Goal: Task Accomplishment & Management: Use online tool/utility

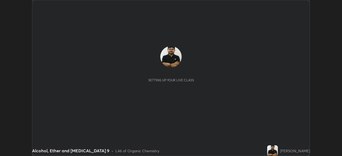
scroll to position [156, 342]
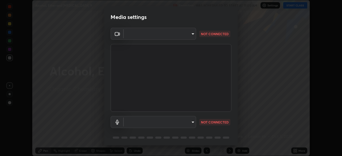
type input "a336d64f64e55d8aa7a740c0692a000d9b2cd72565bf31e1fe246034b728a4c7"
click at [183, 119] on body "Erase all Alcohol, Ether and [MEDICAL_DATA] 9 Recording WAS SCHEDULED TO START …" at bounding box center [171, 78] width 342 height 156
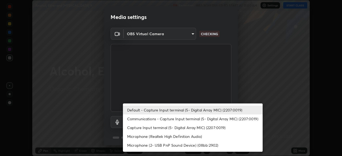
click at [193, 137] on li "Microphone (Realtek High Definition Audio)" at bounding box center [193, 136] width 140 height 9
type input "4273d84e70fb5c3da1ad7a87736a7c1c3dc0036dee25445793fb8f51dd498235"
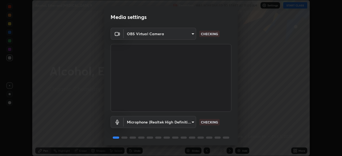
scroll to position [19, 0]
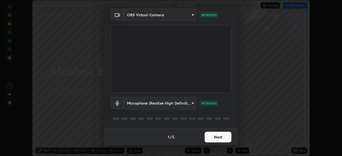
click at [216, 138] on button "Next" at bounding box center [218, 137] width 27 height 11
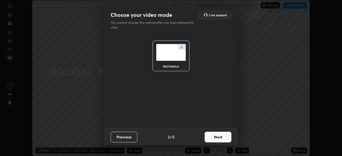
click at [216, 138] on button "Next" at bounding box center [218, 137] width 27 height 11
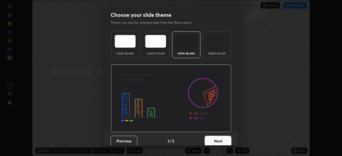
click at [224, 140] on button "Next" at bounding box center [218, 141] width 27 height 11
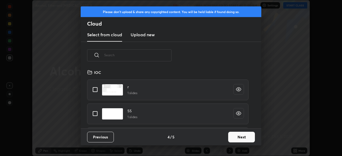
scroll to position [59, 172]
click at [232, 137] on button "Next" at bounding box center [241, 137] width 27 height 11
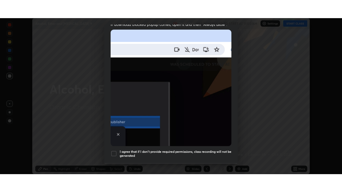
scroll to position [128, 0]
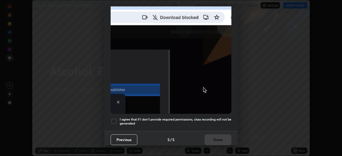
click at [183, 119] on h5 "I agree that if I don't provide required permissions, class recording will not …" at bounding box center [176, 122] width 112 height 8
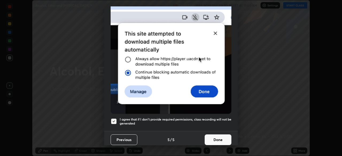
click at [206, 136] on button "Done" at bounding box center [218, 140] width 27 height 11
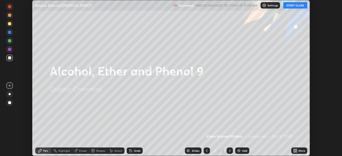
click at [290, 6] on button "START CLASS" at bounding box center [295, 5] width 24 height 6
click at [294, 150] on icon at bounding box center [294, 149] width 1 height 1
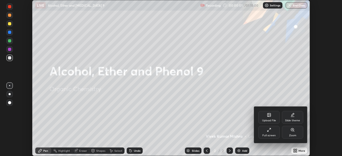
click at [266, 133] on div "Full screen" at bounding box center [268, 132] width 21 height 13
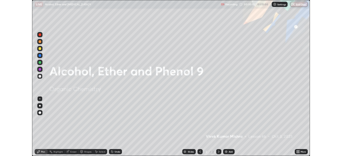
scroll to position [192, 342]
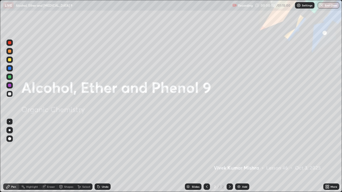
click at [328, 156] on icon at bounding box center [328, 187] width 1 height 1
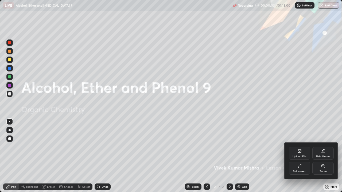
click at [319, 154] on div "Slide theme" at bounding box center [322, 153] width 21 height 13
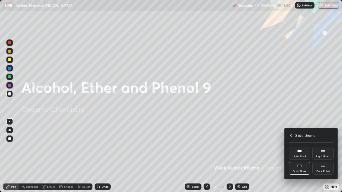
click at [323, 156] on div "Dark Ruled" at bounding box center [323, 172] width 14 height 3
click at [292, 135] on icon at bounding box center [291, 136] width 4 height 4
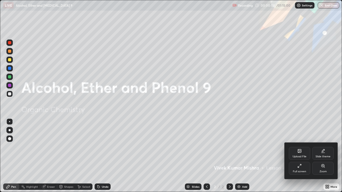
click at [261, 156] on div at bounding box center [171, 96] width 342 height 192
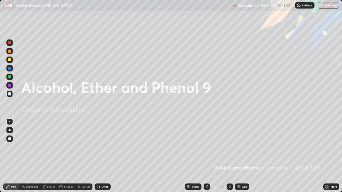
click at [330, 156] on div "More" at bounding box center [331, 187] width 16 height 6
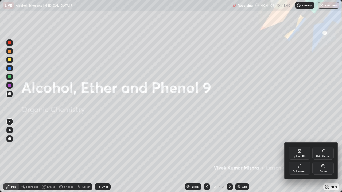
click at [324, 156] on div "Slide theme" at bounding box center [323, 157] width 15 height 3
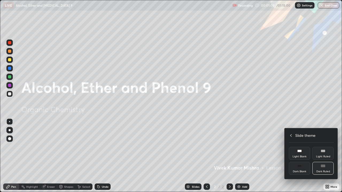
click at [325, 156] on div "Dark Ruled" at bounding box center [322, 168] width 21 height 13
click at [291, 134] on icon at bounding box center [291, 136] width 4 height 4
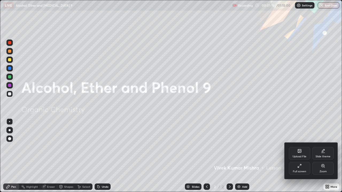
click at [243, 156] on div at bounding box center [171, 96] width 342 height 192
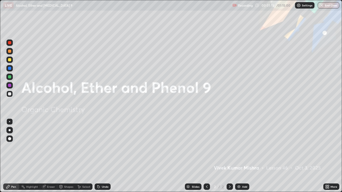
click at [243, 156] on div "Add" at bounding box center [244, 187] width 5 height 3
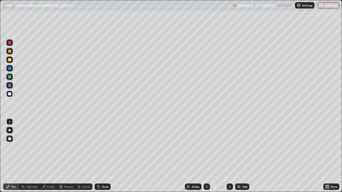
click at [104, 156] on div "Undo" at bounding box center [105, 187] width 7 height 3
click at [102, 156] on div "Undo" at bounding box center [103, 187] width 16 height 6
click at [103, 156] on div "Undo" at bounding box center [103, 187] width 16 height 6
click at [11, 45] on div at bounding box center [9, 43] width 6 height 6
click at [7, 94] on div at bounding box center [9, 94] width 6 height 6
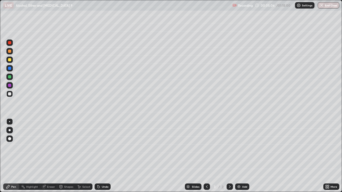
click at [105, 156] on div "Undo" at bounding box center [105, 187] width 7 height 3
click at [106, 156] on div "Undo" at bounding box center [105, 187] width 7 height 3
click at [82, 156] on div "Select" at bounding box center [86, 187] width 8 height 3
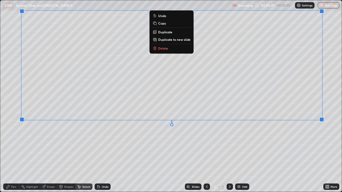
click at [310, 148] on div "0 ° Undo Copy Duplicate Duplicate to new slide Delete" at bounding box center [171, 96] width 342 height 192
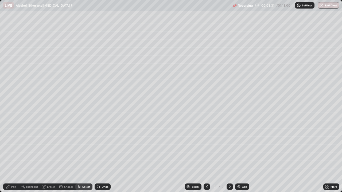
click at [10, 156] on div "Pen" at bounding box center [11, 187] width 16 height 6
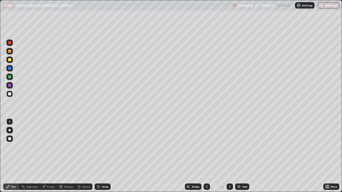
click at [9, 77] on div at bounding box center [9, 76] width 3 height 3
click at [9, 86] on div at bounding box center [9, 85] width 3 height 3
click at [85, 156] on div "Select" at bounding box center [86, 187] width 8 height 3
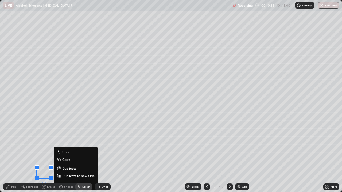
click at [142, 156] on div "0 ° Undo Copy Duplicate Duplicate to new slide Delete" at bounding box center [171, 96] width 342 height 192
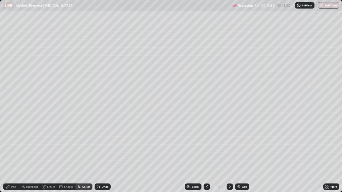
click at [13, 156] on div "Pen" at bounding box center [13, 187] width 5 height 3
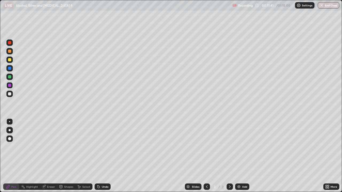
click at [102, 156] on div "Undo" at bounding box center [105, 187] width 7 height 3
click at [241, 156] on div "Add" at bounding box center [242, 187] width 14 height 6
click at [100, 156] on div "Undo" at bounding box center [103, 187] width 16 height 6
click at [103, 156] on div "Undo" at bounding box center [105, 187] width 7 height 3
click at [102, 156] on div "Undo" at bounding box center [103, 187] width 16 height 6
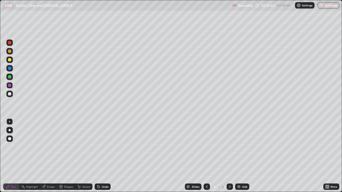
click at [10, 60] on div at bounding box center [9, 59] width 3 height 3
click at [82, 156] on div "Select" at bounding box center [86, 187] width 8 height 3
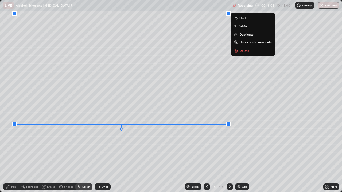
click at [251, 154] on div "0 ° Undo Copy Duplicate Duplicate to new slide Delete" at bounding box center [171, 96] width 342 height 192
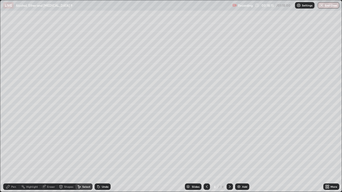
click at [10, 156] on div "Pen" at bounding box center [11, 187] width 16 height 6
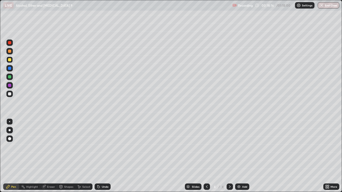
click at [9, 93] on div at bounding box center [9, 93] width 3 height 3
click at [105, 156] on div "Undo" at bounding box center [105, 187] width 7 height 3
click at [80, 156] on icon at bounding box center [79, 187] width 4 height 4
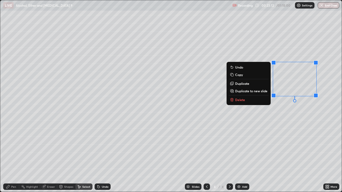
click at [245, 101] on button "Delete" at bounding box center [249, 100] width 40 height 6
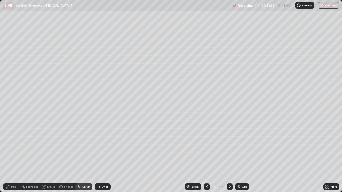
click at [51, 156] on div "Eraser" at bounding box center [48, 187] width 17 height 6
click at [11, 156] on div "Pen" at bounding box center [13, 187] width 5 height 3
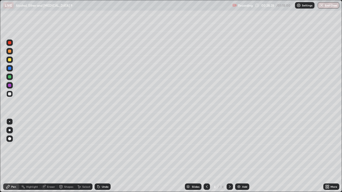
click at [241, 156] on div "Add" at bounding box center [242, 187] width 14 height 6
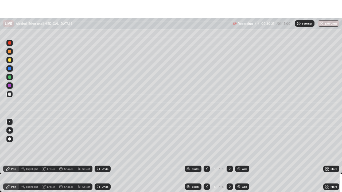
scroll to position [26569, 26383]
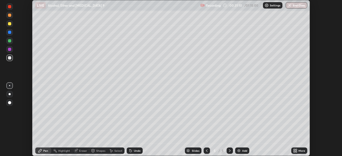
click at [300, 150] on div "More" at bounding box center [302, 151] width 7 height 3
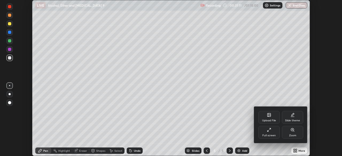
click at [273, 134] on div "Full screen" at bounding box center [268, 135] width 13 height 3
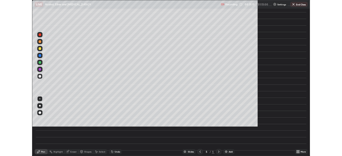
scroll to position [192, 342]
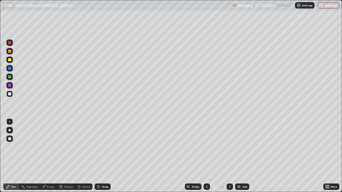
click at [102, 156] on div "Undo" at bounding box center [103, 187] width 16 height 6
click at [99, 156] on div "Undo" at bounding box center [103, 187] width 16 height 6
click at [98, 156] on icon at bounding box center [98, 186] width 1 height 1
click at [243, 156] on div "Add" at bounding box center [242, 187] width 14 height 6
click at [10, 45] on div at bounding box center [9, 43] width 6 height 6
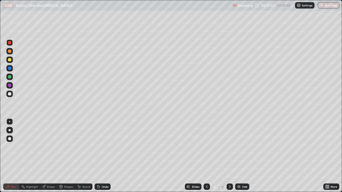
click at [8, 86] on div at bounding box center [9, 85] width 3 height 3
click at [102, 156] on div "Undo" at bounding box center [105, 187] width 7 height 3
click at [104, 156] on div "Undo" at bounding box center [105, 187] width 7 height 3
click at [8, 94] on div at bounding box center [9, 93] width 3 height 3
click at [9, 76] on div at bounding box center [9, 76] width 3 height 3
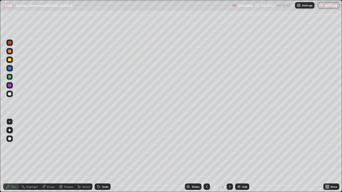
click at [9, 94] on div at bounding box center [9, 93] width 3 height 3
click at [52, 156] on div "Eraser" at bounding box center [51, 187] width 8 height 3
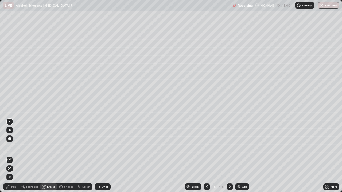
click at [15, 156] on div "Pen" at bounding box center [13, 187] width 5 height 3
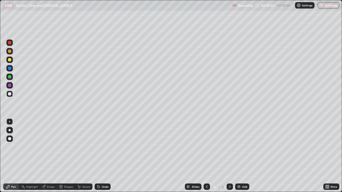
click at [243, 156] on div "Add" at bounding box center [242, 187] width 14 height 6
click at [100, 156] on icon at bounding box center [98, 187] width 4 height 4
click at [99, 156] on div "Undo" at bounding box center [103, 187] width 16 height 6
click at [102, 156] on div "Undo" at bounding box center [105, 187] width 7 height 3
click at [102, 156] on div "Undo" at bounding box center [103, 187] width 16 height 6
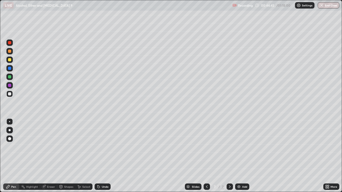
click at [10, 43] on div at bounding box center [9, 42] width 3 height 3
click at [239, 156] on img at bounding box center [239, 187] width 4 height 4
click at [9, 95] on div at bounding box center [9, 93] width 3 height 3
click at [9, 76] on div at bounding box center [9, 76] width 3 height 3
click at [9, 87] on div at bounding box center [9, 85] width 3 height 3
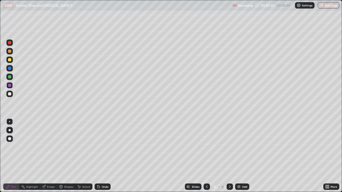
click at [241, 156] on div "Add" at bounding box center [242, 187] width 14 height 6
click at [9, 94] on div at bounding box center [9, 93] width 3 height 3
click at [7, 60] on div at bounding box center [9, 60] width 6 height 6
click at [10, 94] on div at bounding box center [9, 93] width 3 height 3
click at [10, 78] on div at bounding box center [9, 76] width 3 height 3
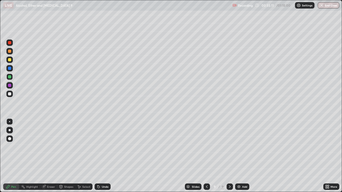
click at [102, 156] on div "Undo" at bounding box center [105, 187] width 7 height 3
click at [103, 156] on div "Undo" at bounding box center [103, 187] width 16 height 6
click at [101, 156] on div "Undo" at bounding box center [103, 187] width 16 height 6
click at [52, 156] on div "Eraser" at bounding box center [48, 187] width 17 height 6
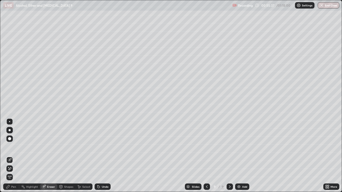
click at [15, 156] on div "Pen" at bounding box center [13, 187] width 5 height 3
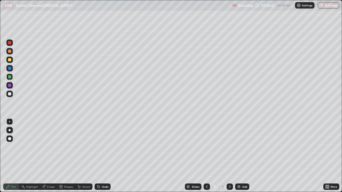
click at [52, 156] on div "Eraser" at bounding box center [51, 187] width 8 height 3
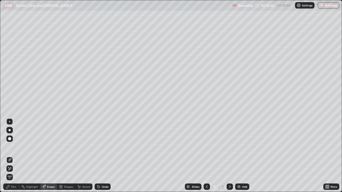
click at [15, 156] on div "Pen" at bounding box center [13, 187] width 5 height 3
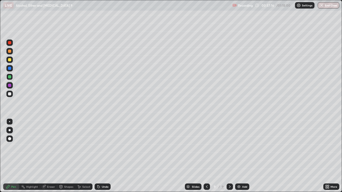
click at [9, 85] on div at bounding box center [9, 85] width 3 height 3
click at [241, 156] on div "Add" at bounding box center [242, 187] width 14 height 6
click at [8, 61] on div at bounding box center [9, 59] width 3 height 3
click at [8, 78] on div at bounding box center [9, 76] width 3 height 3
click at [10, 43] on div at bounding box center [9, 42] width 3 height 3
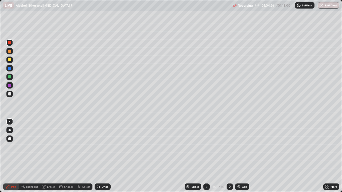
click at [79, 156] on icon at bounding box center [79, 187] width 4 height 4
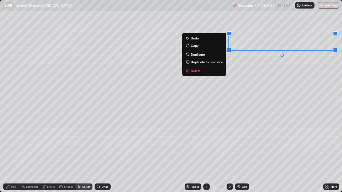
click at [242, 108] on div "0 ° Undo Copy Duplicate Duplicate to new slide Delete" at bounding box center [171, 96] width 342 height 192
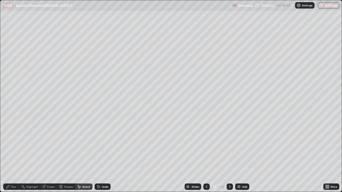
click at [11, 156] on div "Pen" at bounding box center [11, 187] width 16 height 6
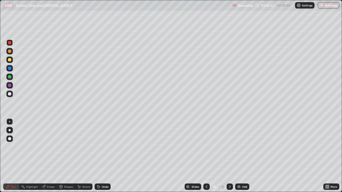
click at [9, 95] on div at bounding box center [9, 93] width 3 height 3
click at [10, 63] on div at bounding box center [9, 60] width 6 height 6
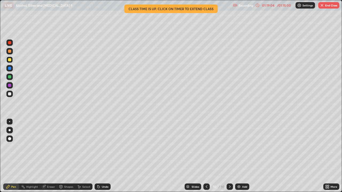
click at [332, 5] on button "End Class" at bounding box center [328, 5] width 21 height 6
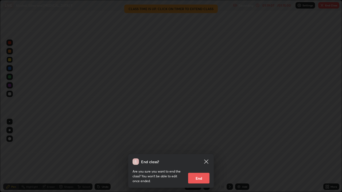
click at [207, 156] on button "End" at bounding box center [198, 178] width 21 height 11
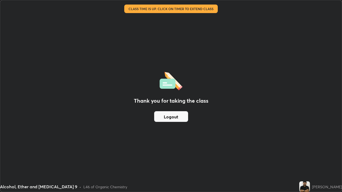
click at [174, 70] on div "Thank you for taking the class Logout" at bounding box center [171, 96] width 342 height 192
click at [103, 131] on div "Thank you for taking the class Logout" at bounding box center [171, 96] width 342 height 192
click at [133, 28] on div "Thank you for taking the class Logout" at bounding box center [171, 96] width 342 height 192
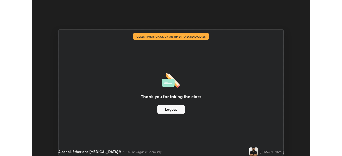
scroll to position [26569, 26383]
